Goal: Check status: Check status

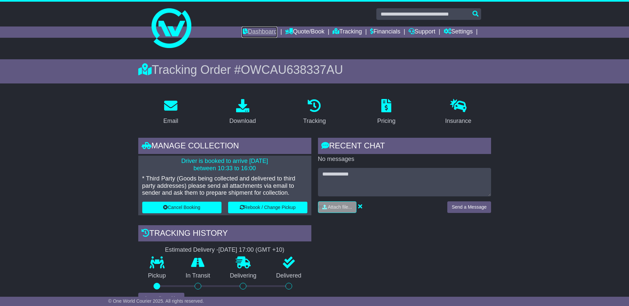
click at [256, 28] on link "Dashboard" at bounding box center [259, 32] width 35 height 11
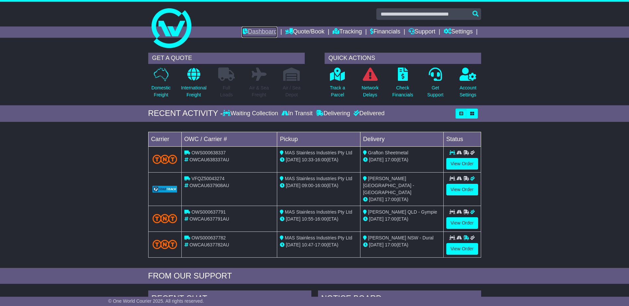
click at [269, 31] on link "Dashboard" at bounding box center [259, 32] width 35 height 11
